Goal: Task Accomplishment & Management: Use online tool/utility

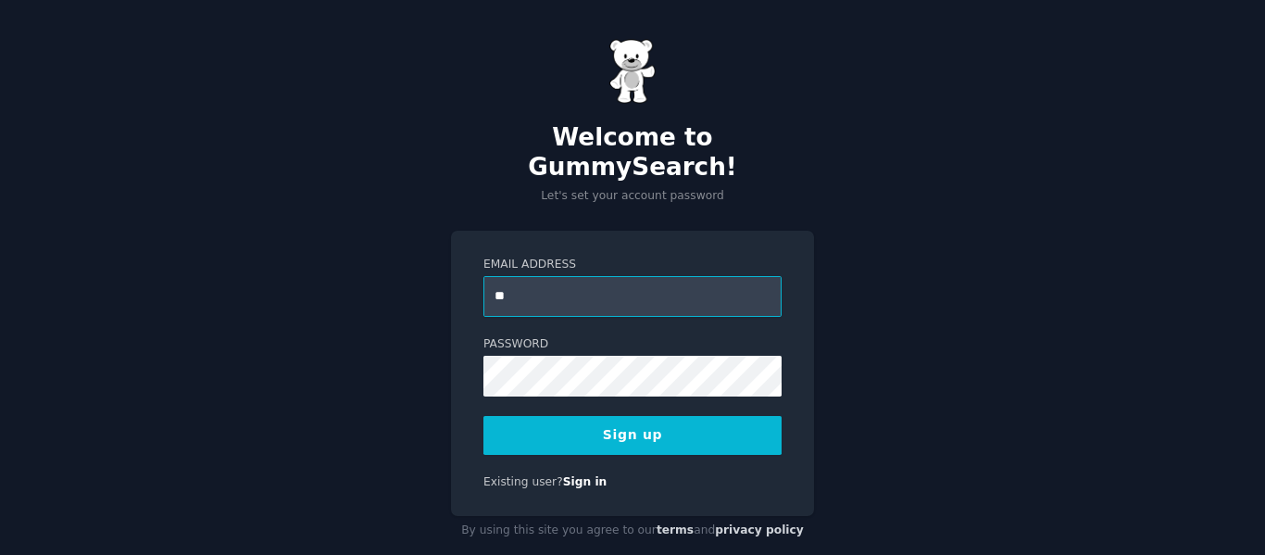
type input "**********"
drag, startPoint x: 734, startPoint y: 416, endPoint x: 722, endPoint y: 412, distance: 12.6
click at [730, 416] on button "Sign up" at bounding box center [632, 435] width 298 height 39
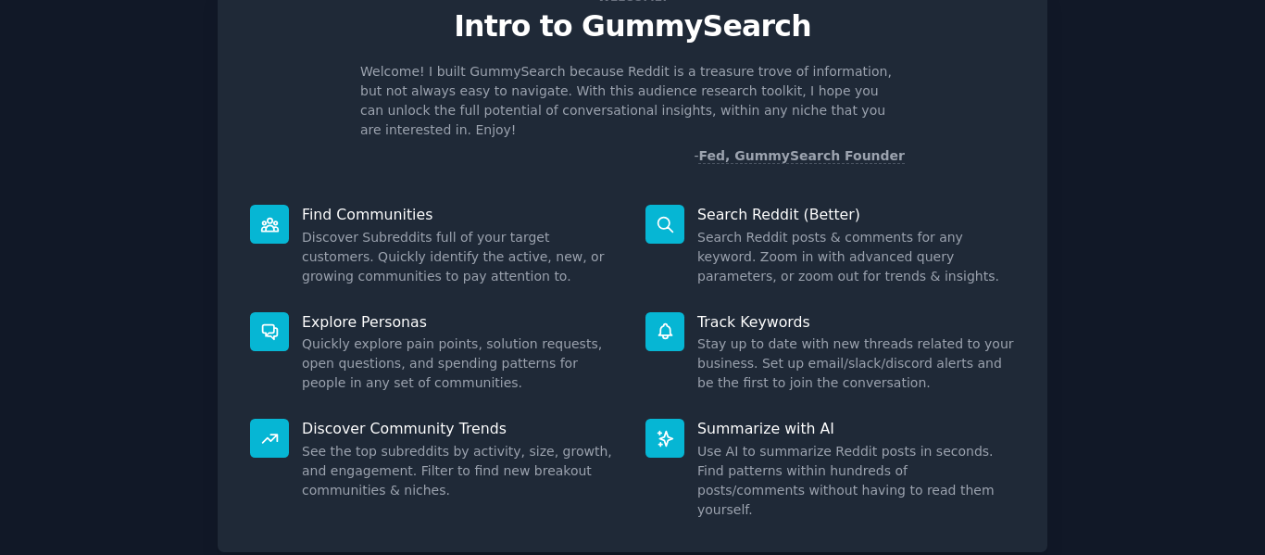
scroll to position [170, 0]
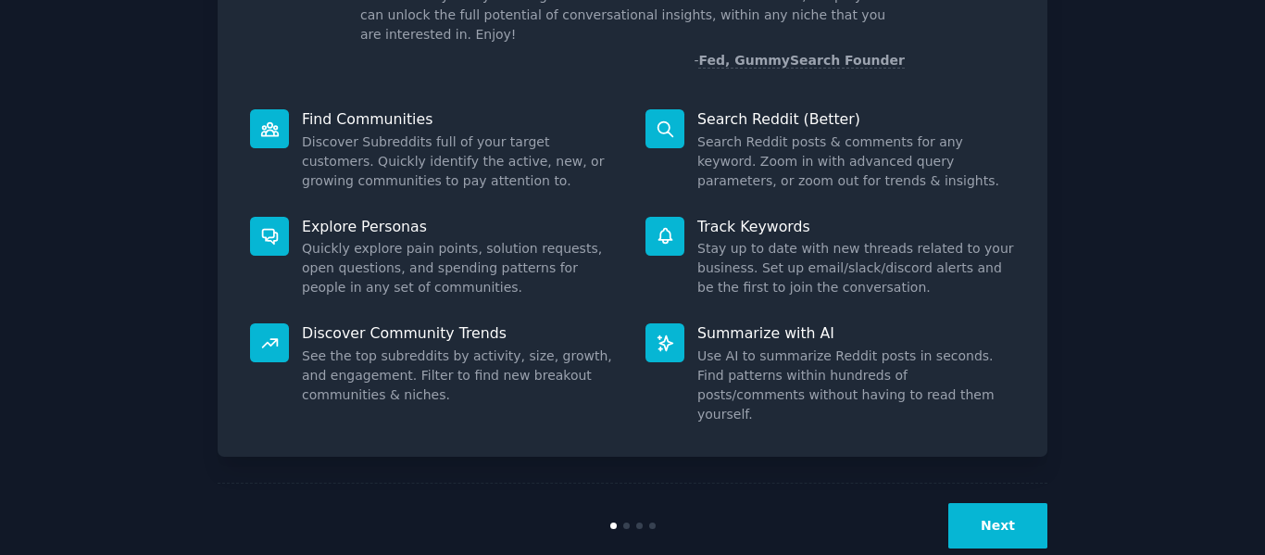
click at [1022, 503] on button "Next" at bounding box center [997, 525] width 99 height 45
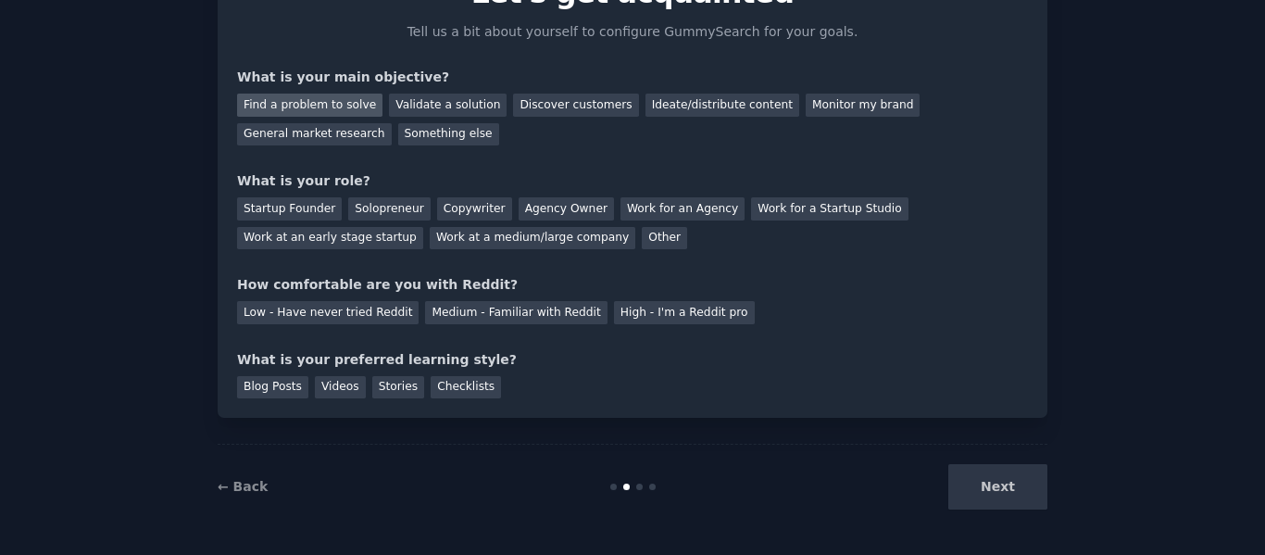
click at [342, 114] on div "Find a problem to solve" at bounding box center [309, 105] width 145 height 23
click at [323, 216] on div "Startup Founder" at bounding box center [289, 208] width 105 height 23
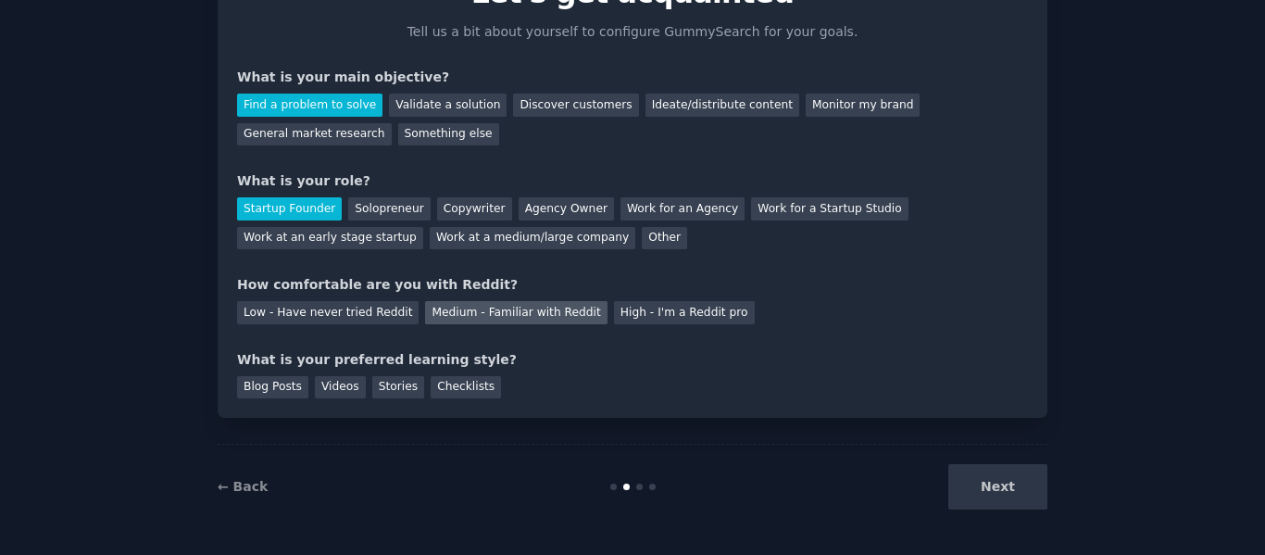
click at [433, 318] on div "Medium - Familiar with Reddit" at bounding box center [516, 312] width 182 height 23
click at [247, 391] on div "Blog Posts" at bounding box center [272, 387] width 71 height 23
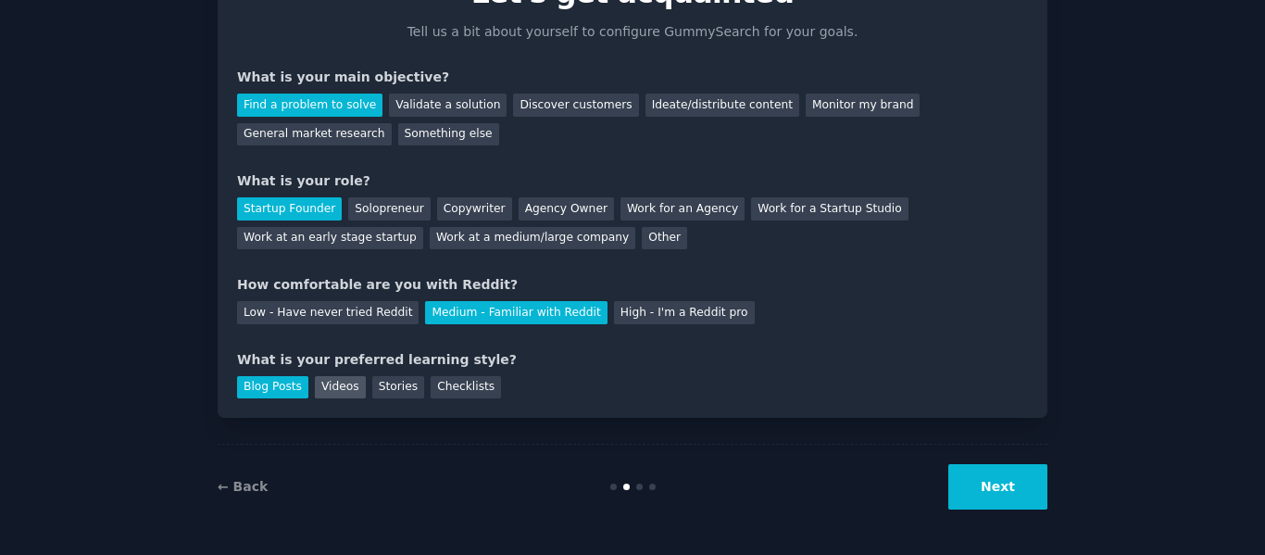
click at [342, 389] on div "Videos" at bounding box center [340, 387] width 51 height 23
click at [374, 388] on div "Stories" at bounding box center [398, 387] width 52 height 23
click at [433, 393] on div "Checklists" at bounding box center [466, 387] width 70 height 23
drag, startPoint x: 287, startPoint y: 382, endPoint x: 313, endPoint y: 380, distance: 26.0
click at [287, 382] on div "Blog Posts" at bounding box center [272, 387] width 71 height 23
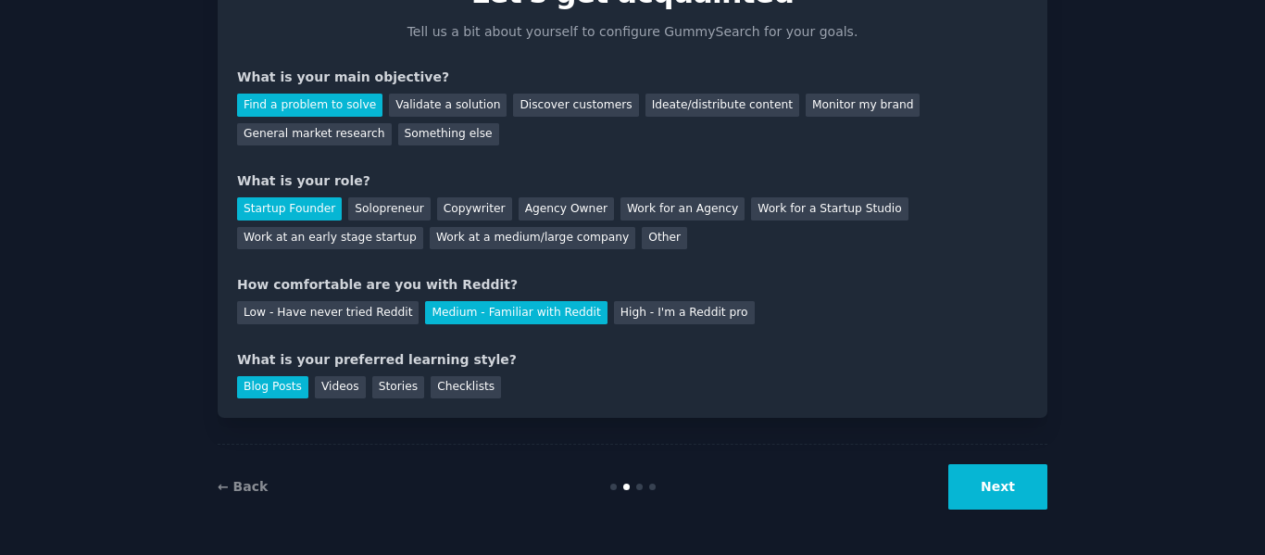
click at [968, 500] on button "Next" at bounding box center [997, 486] width 99 height 45
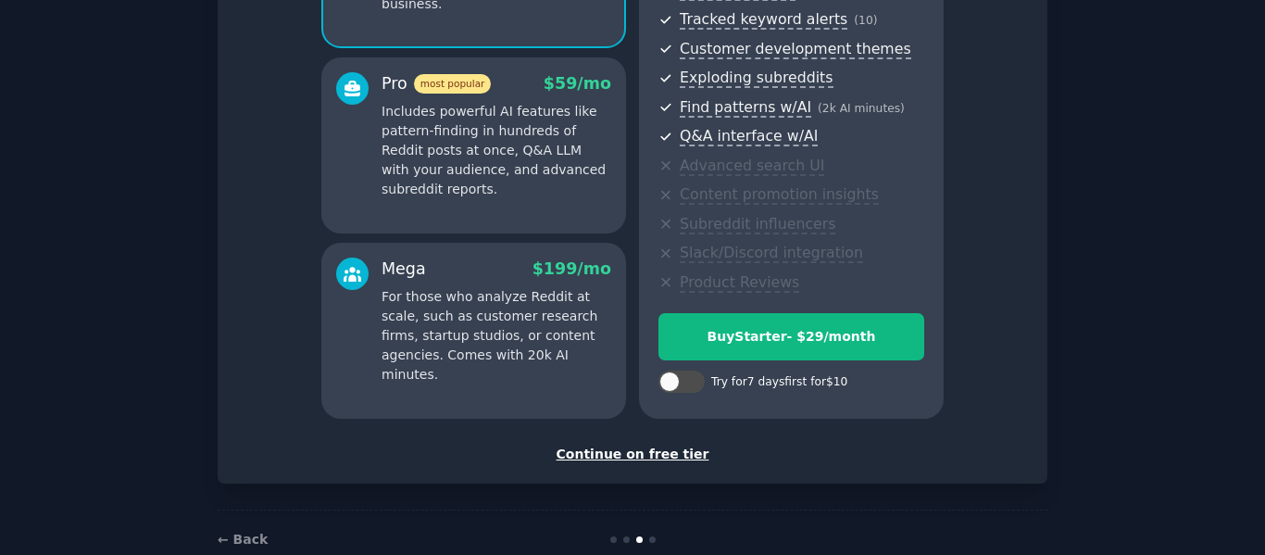
click at [657, 457] on div "Continue on free tier" at bounding box center [632, 453] width 791 height 19
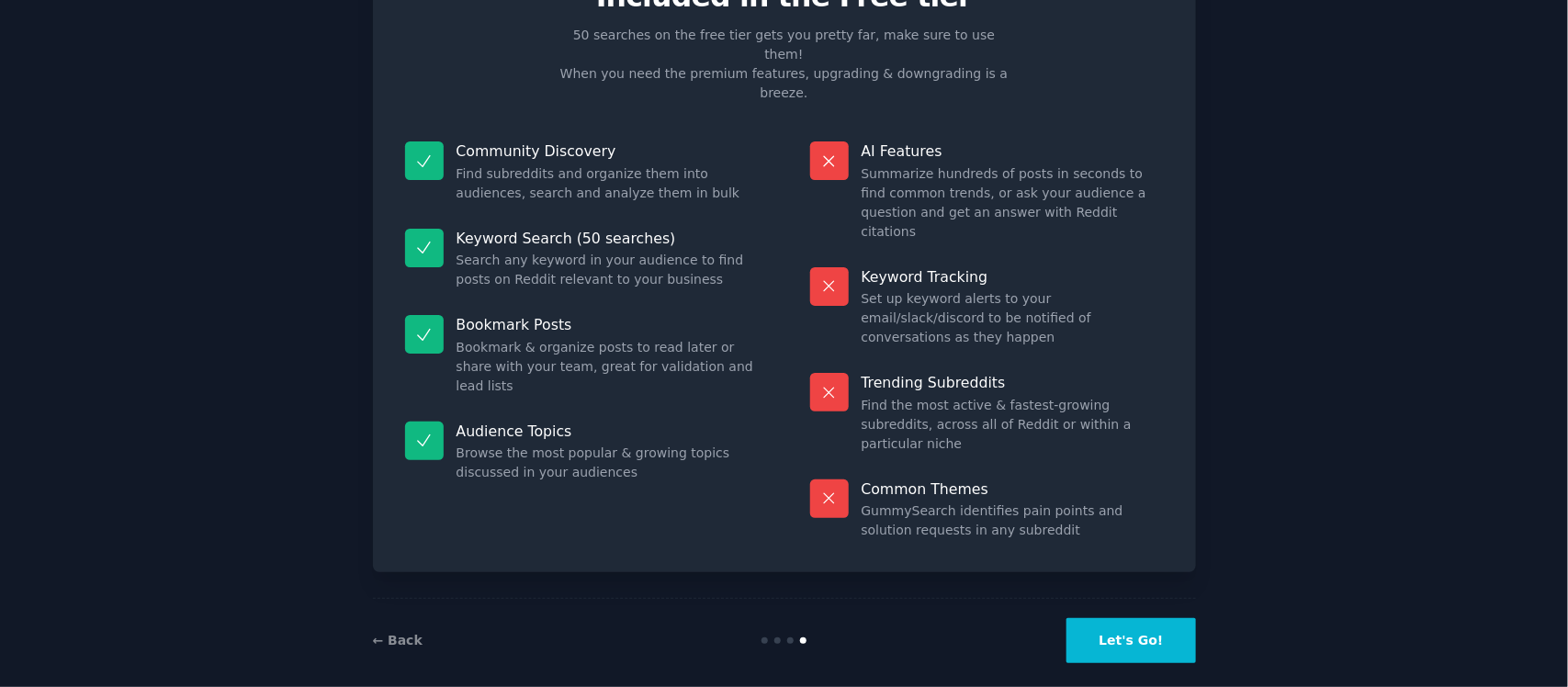
scroll to position [28, 0]
